Goal: Task Accomplishment & Management: Manage account settings

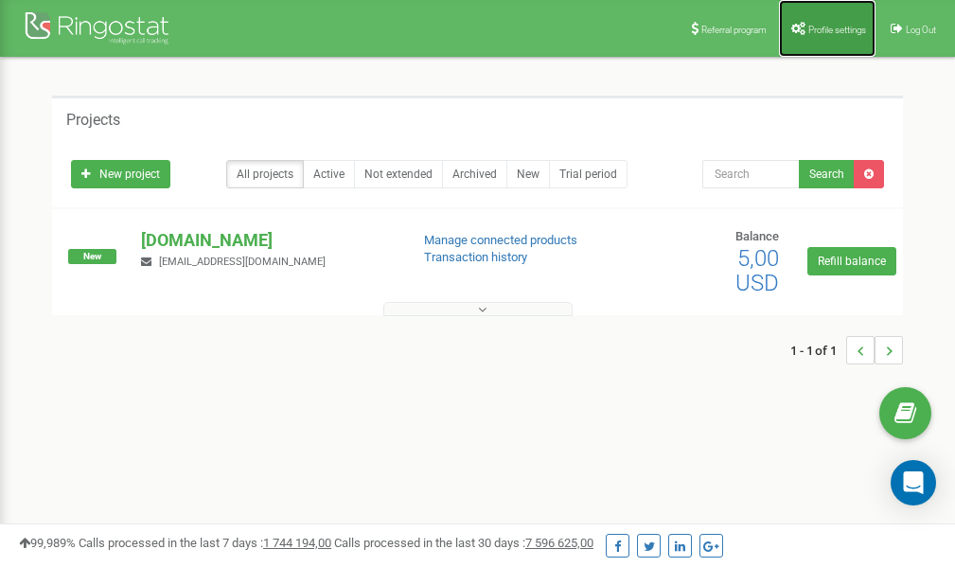
click at [821, 32] on span "Profile settings" at bounding box center [837, 30] width 58 height 10
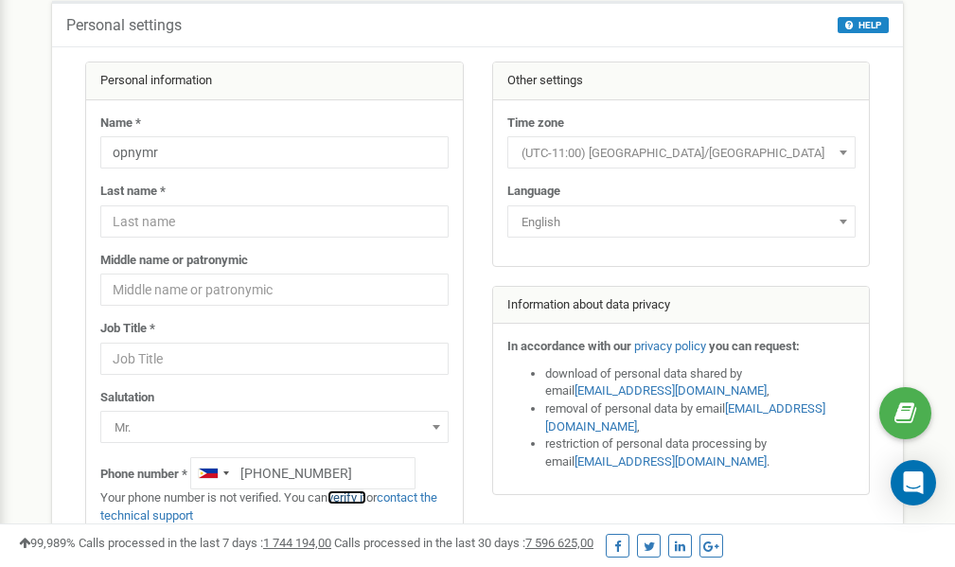
click at [360, 497] on link "verify it" at bounding box center [346, 497] width 39 height 14
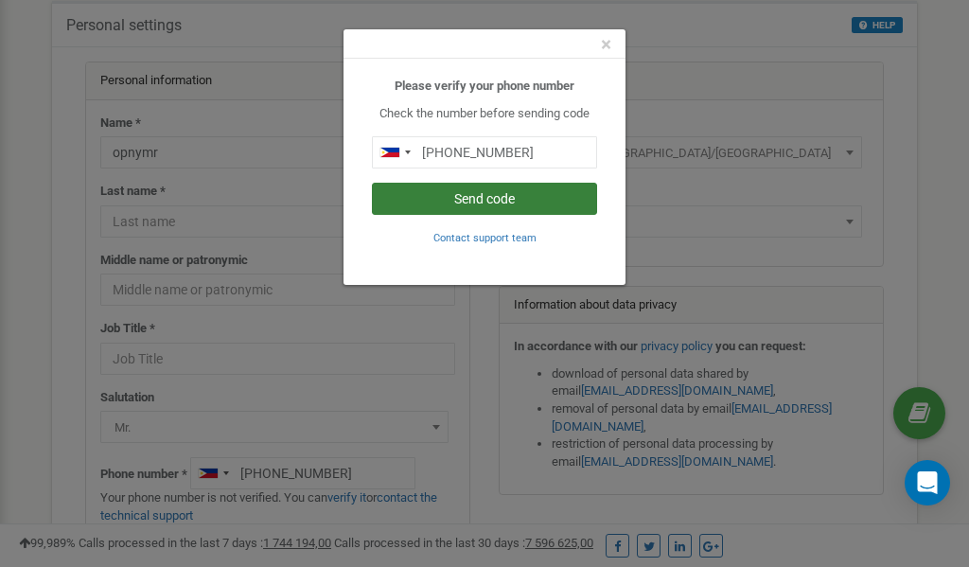
click at [474, 202] on button "Send code" at bounding box center [484, 199] width 225 height 32
